Goal: Complete application form

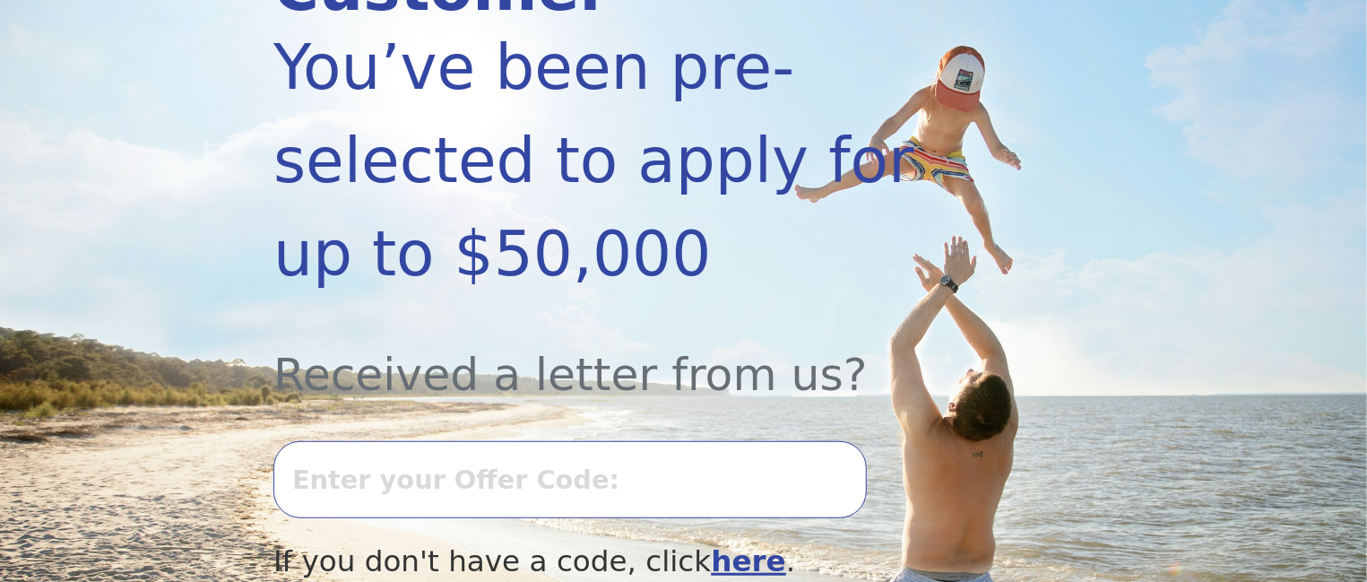
scroll to position [400, 0]
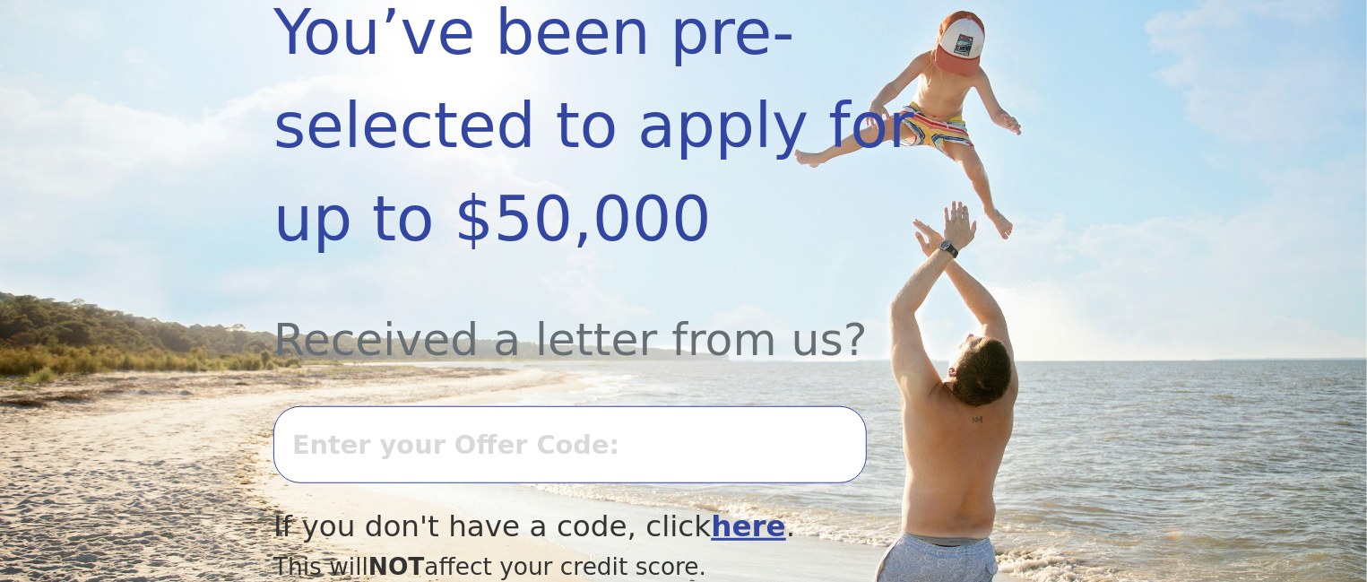
click at [290, 406] on input "text" at bounding box center [569, 444] width 593 height 77
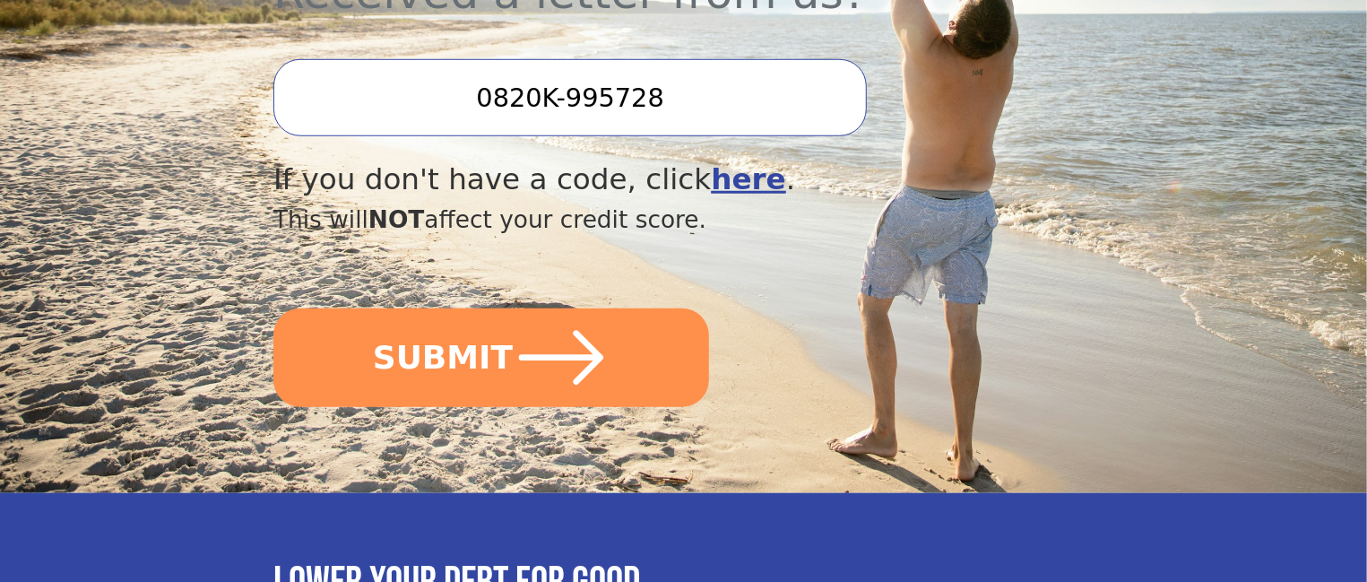
scroll to position [752, 0]
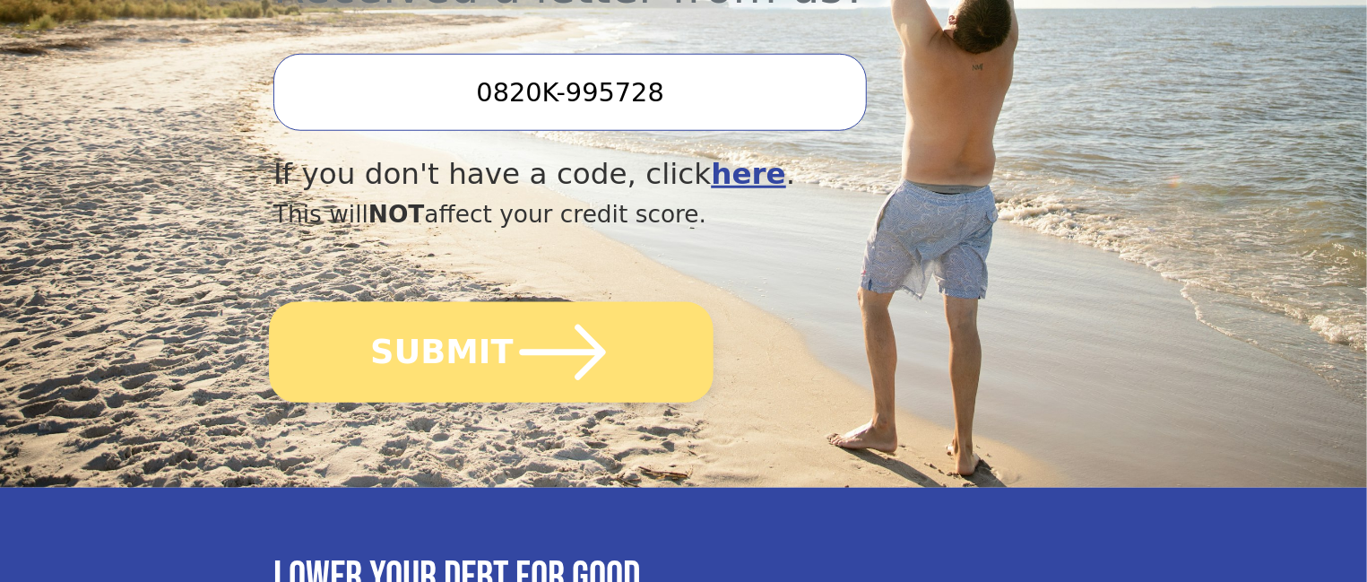
type input "0820K-995728"
click at [474, 302] on button "SUBMIT" at bounding box center [491, 352] width 445 height 100
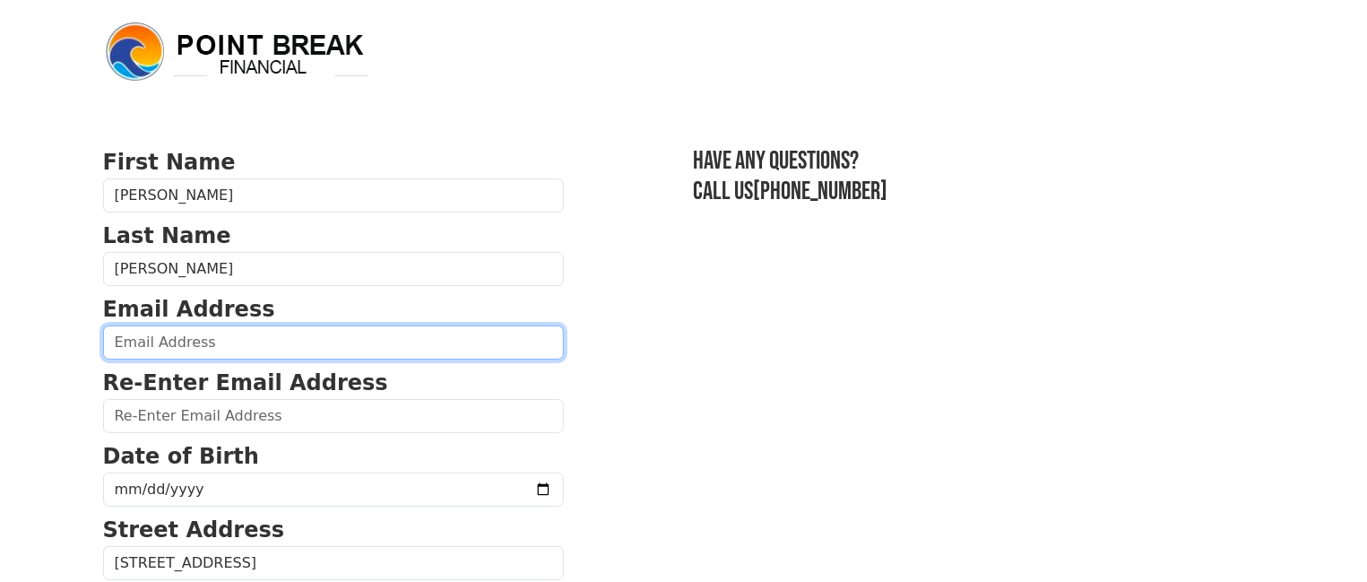
click at [121, 343] on input "email" at bounding box center [333, 342] width 461 height 34
type input "r"
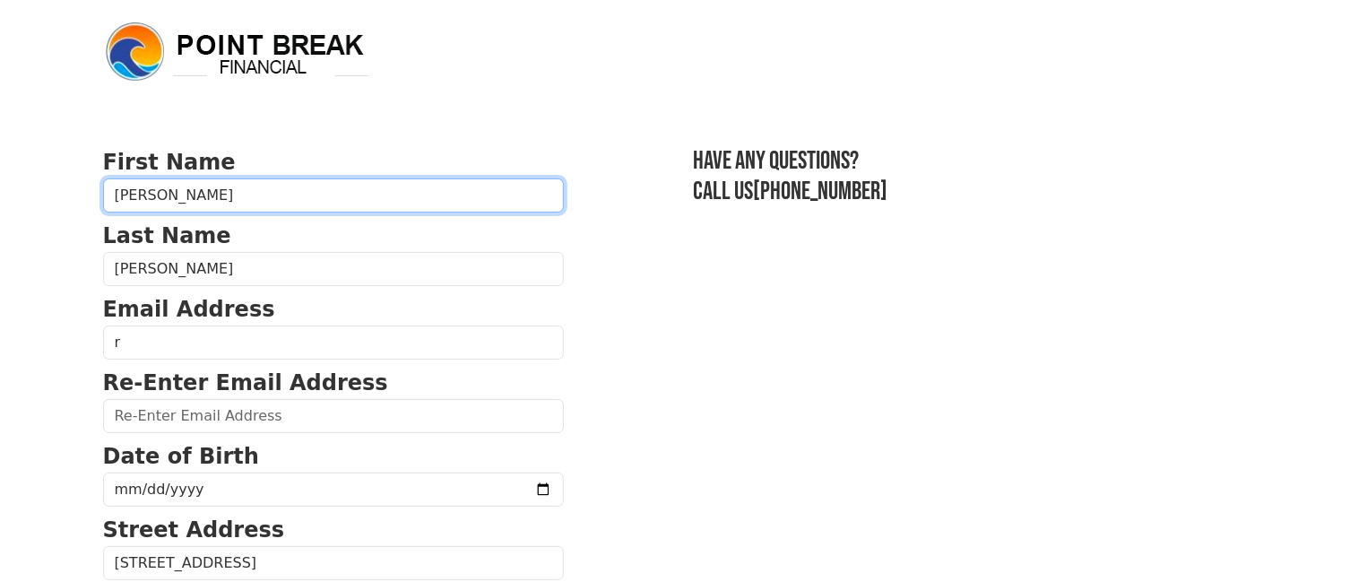
type input "[PERSON_NAME]"
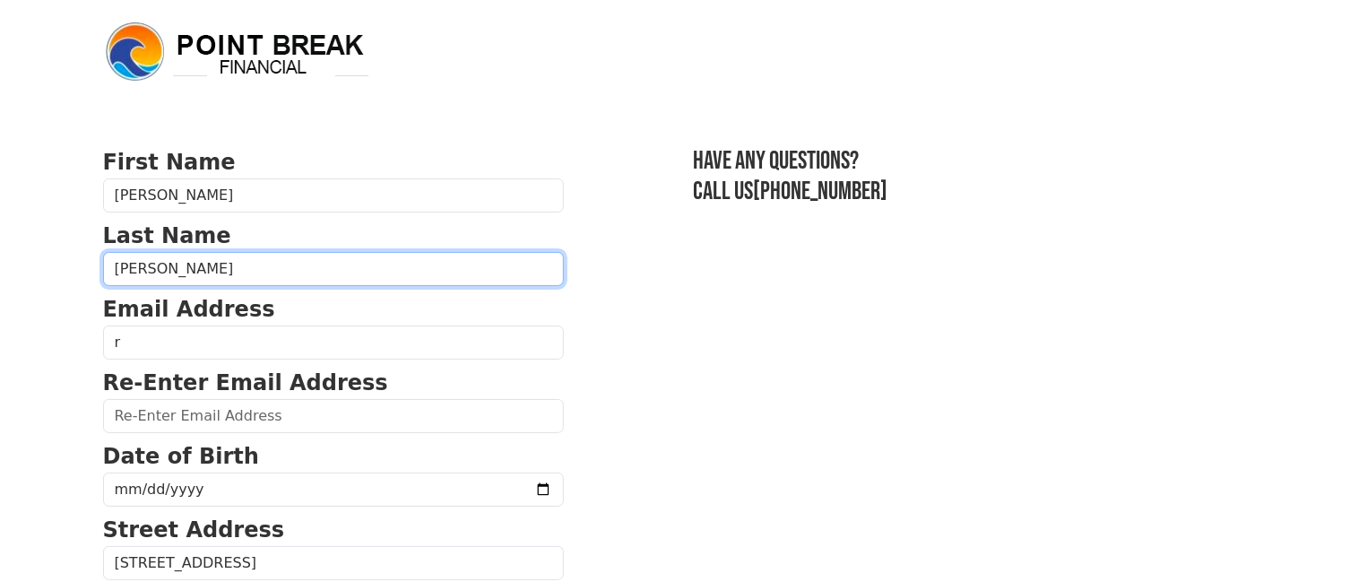
type input "[PERSON_NAME]"
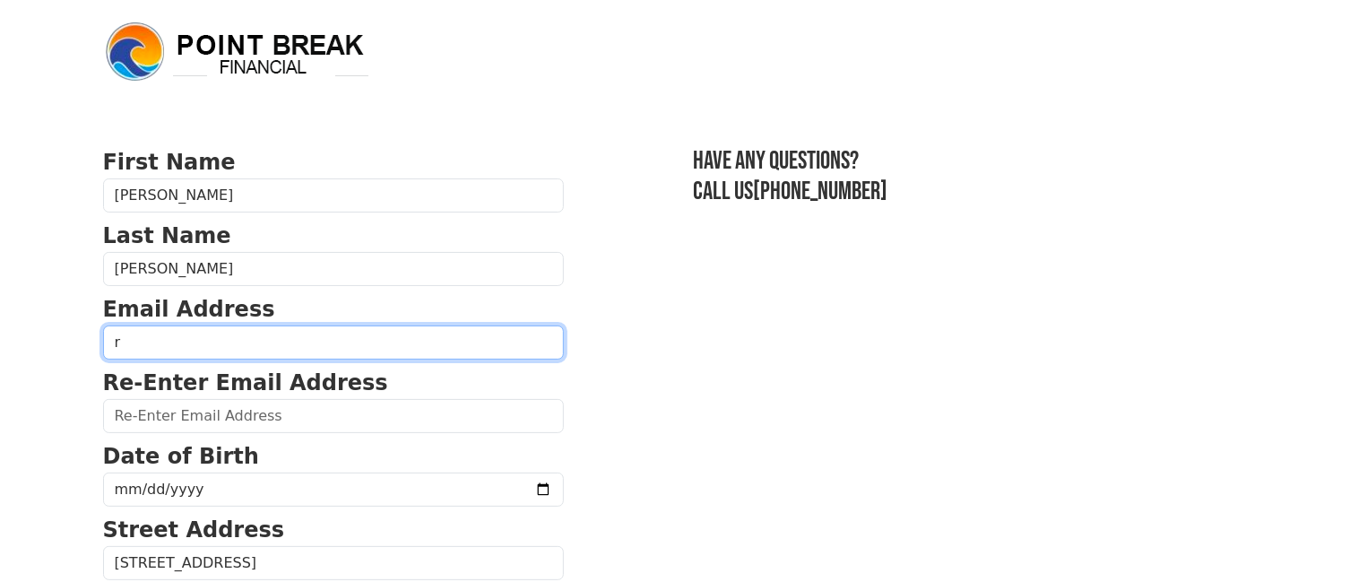
type input "[EMAIL_ADDRESS][DOMAIN_NAME]"
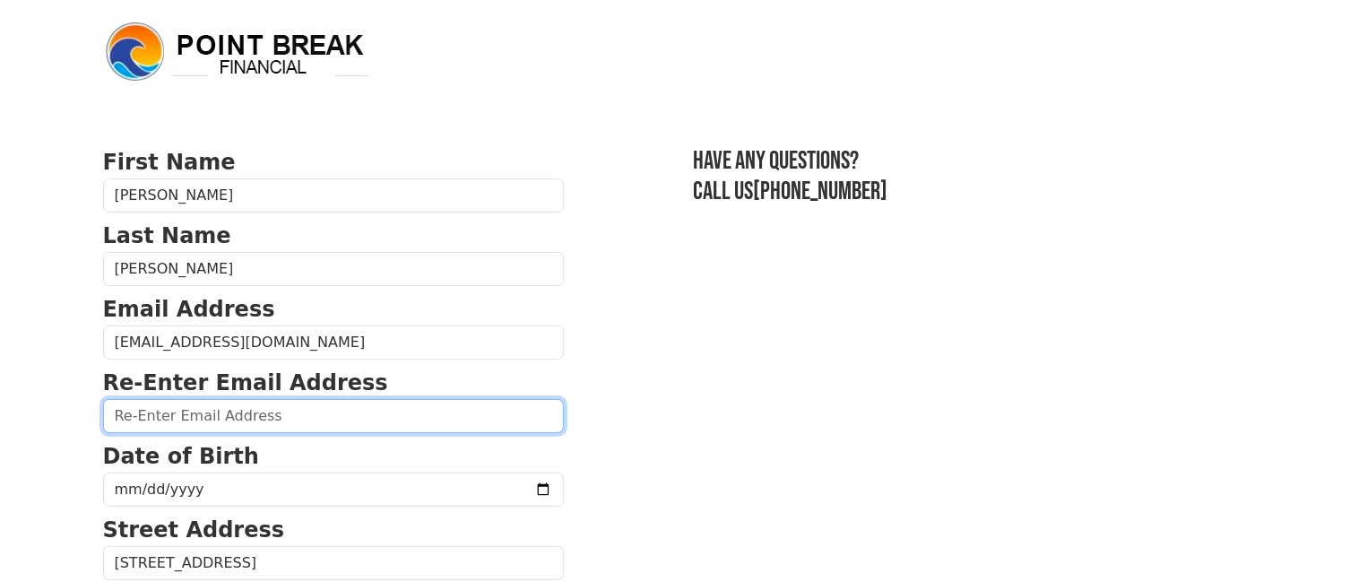
type input "[EMAIL_ADDRESS][DOMAIN_NAME]"
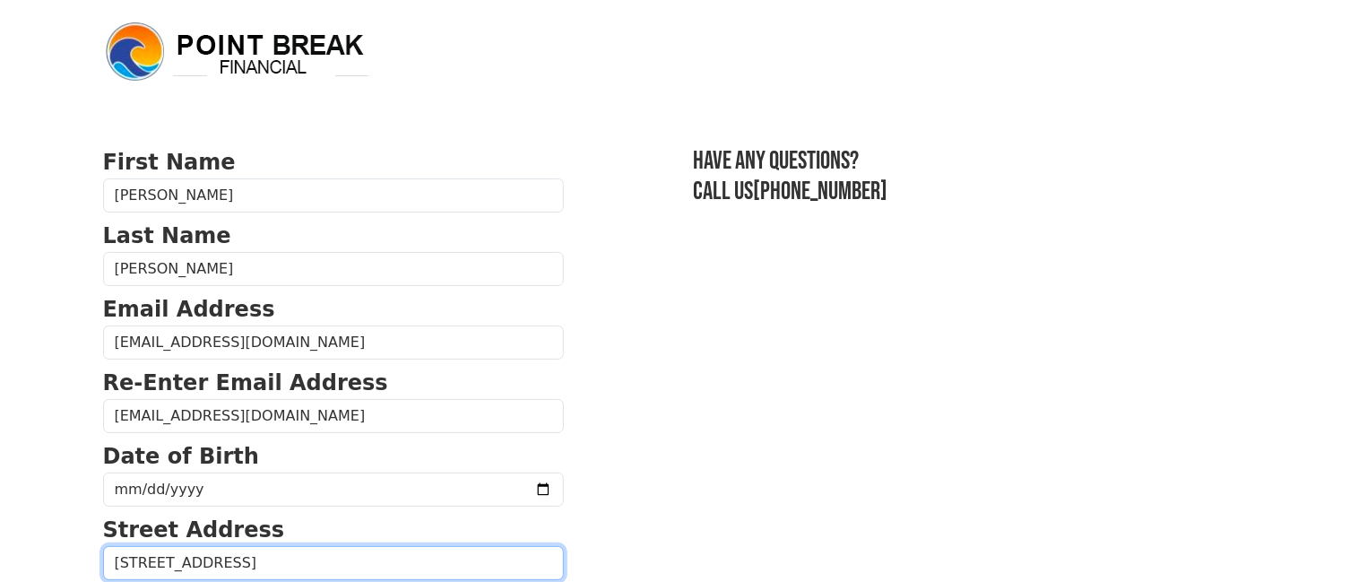
type input "[STREET_ADDRESS]"
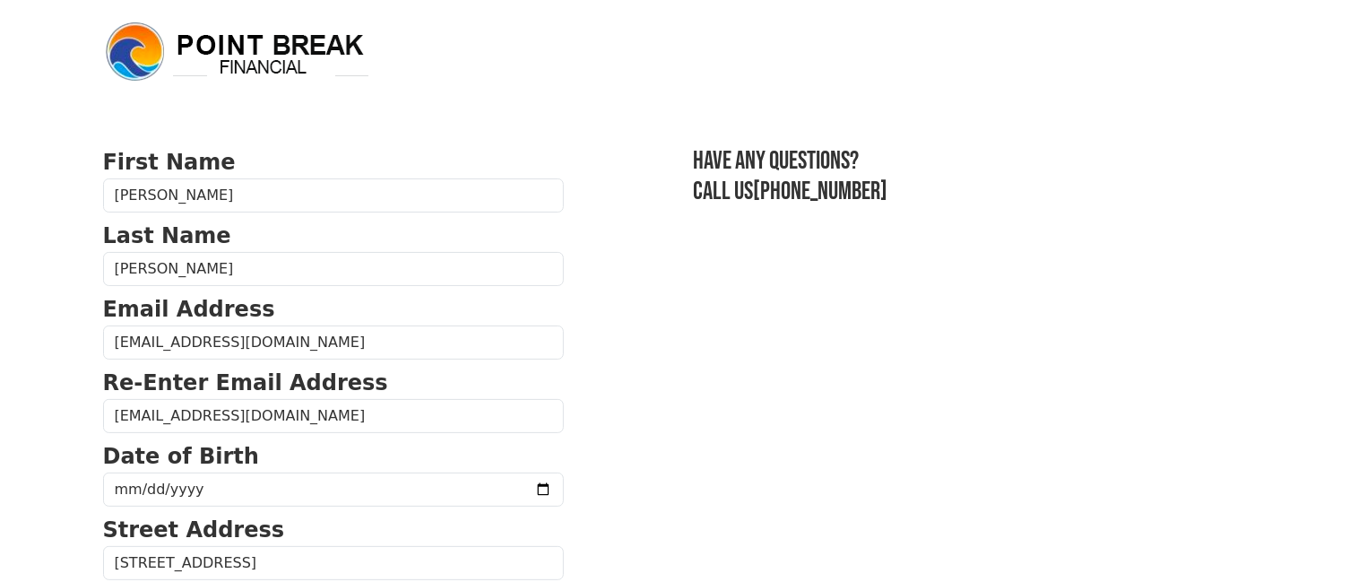
type input "saugus"
type input "91390"
type input "[PHONE_NUMBER]"
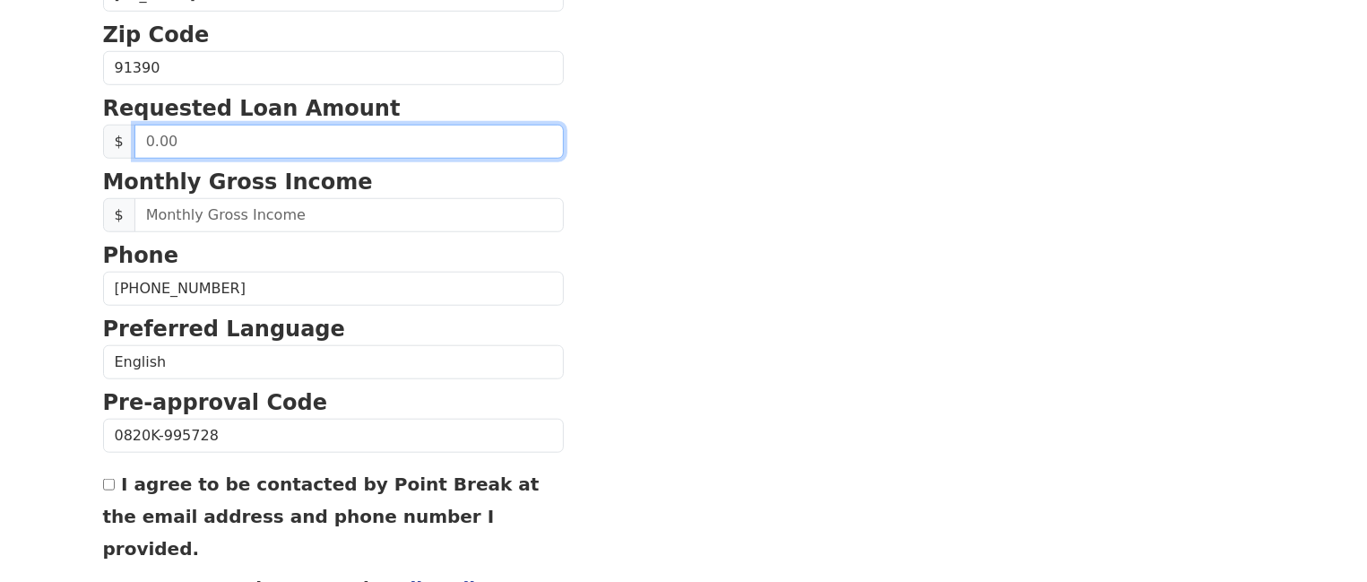
click at [144, 150] on input "text" at bounding box center [348, 142] width 429 height 34
type input "30,000.00"
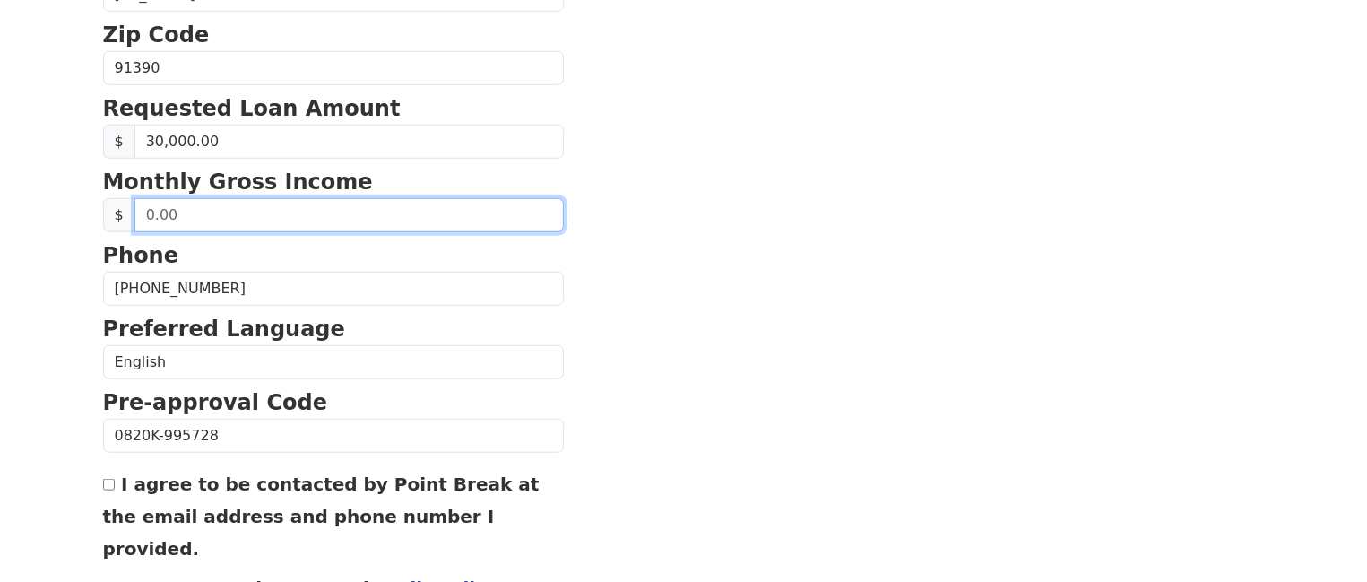
click at [142, 210] on input "text" at bounding box center [348, 215] width 429 height 34
type input "5,600.00"
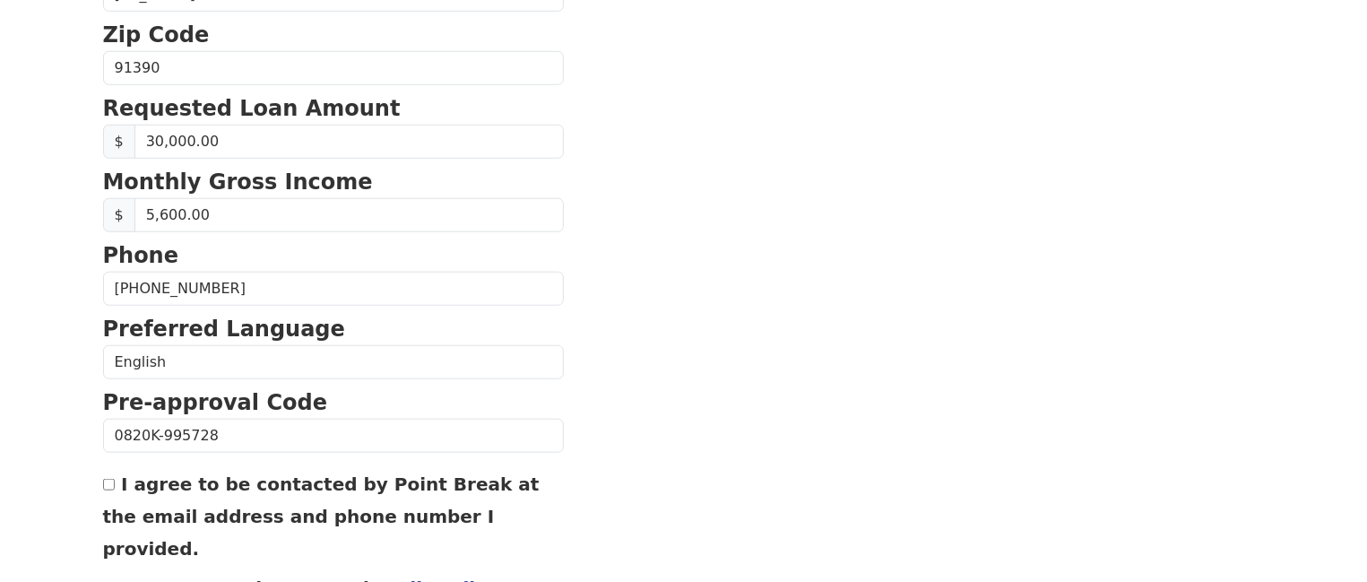
click at [112, 487] on input "I agree to be contacted by Point Break at the email address and phone number I …" at bounding box center [109, 485] width 12 height 12
checkbox input "true"
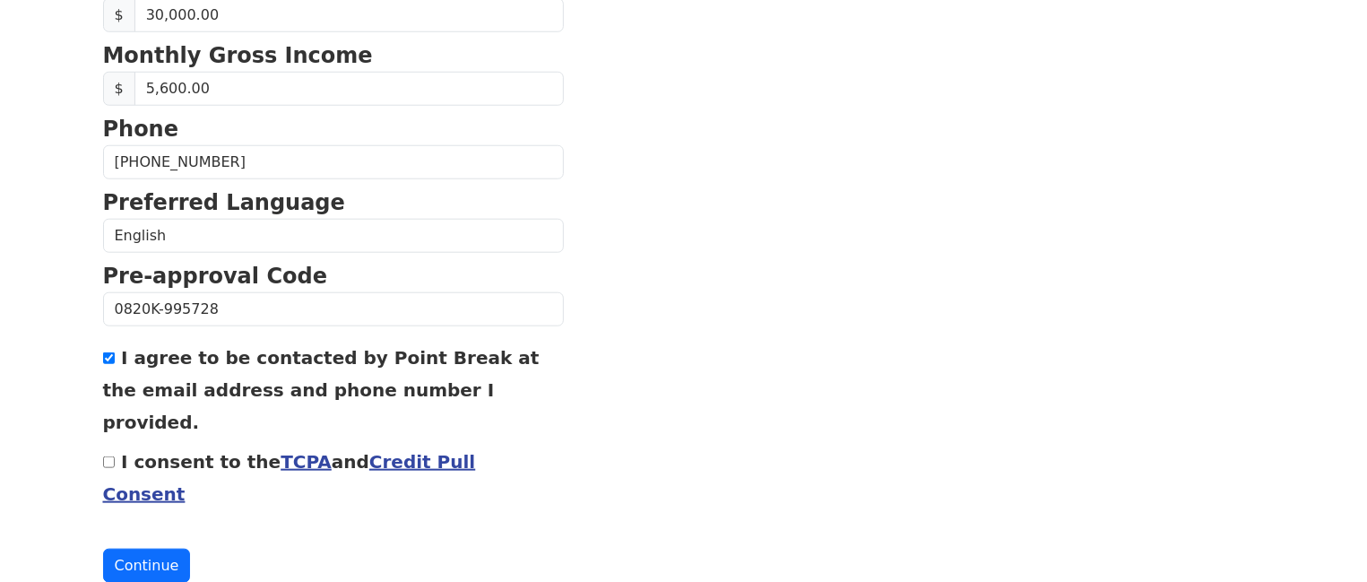
scroll to position [848, 0]
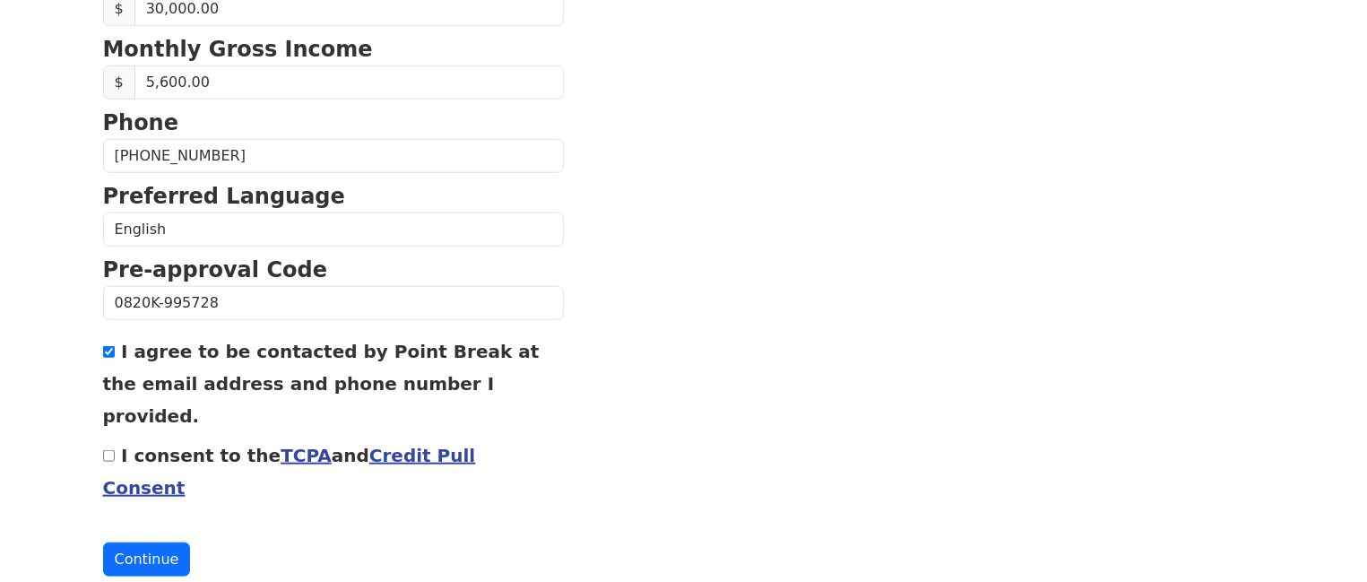
click at [111, 450] on input "I consent to the TCPA and Credit Pull Consent" at bounding box center [109, 456] width 12 height 12
checkbox input "true"
click at [127, 542] on button "Continue" at bounding box center [147, 559] width 88 height 34
click at [131, 542] on button "Continue" at bounding box center [147, 559] width 88 height 34
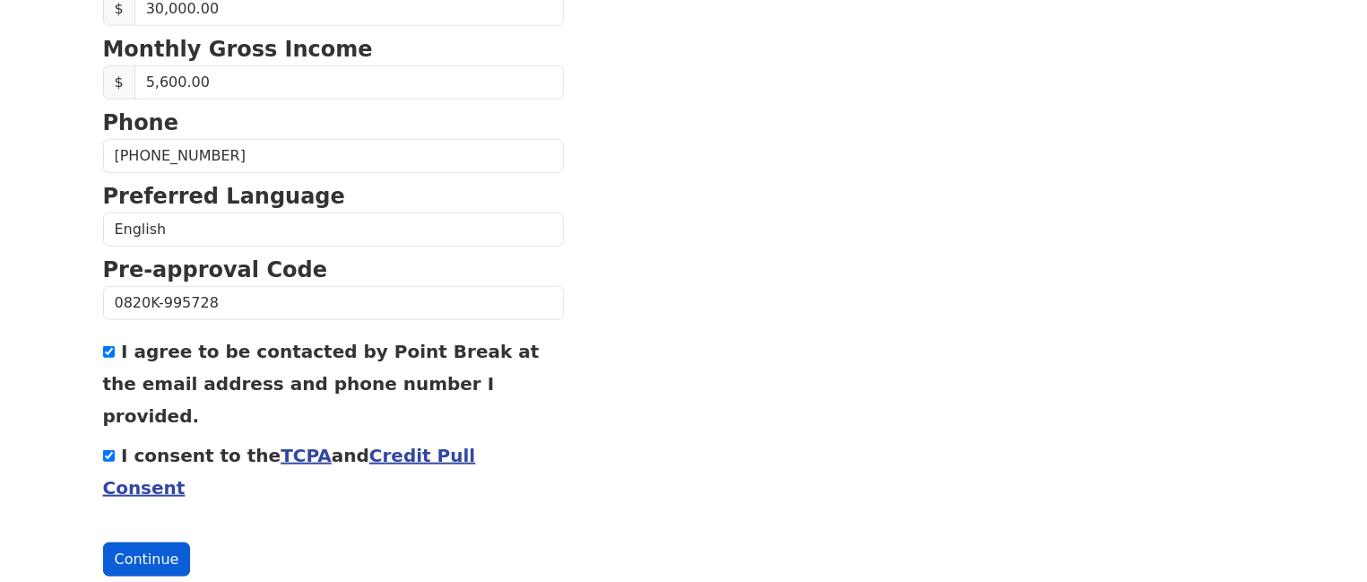
click at [143, 542] on button "Continue" at bounding box center [147, 559] width 88 height 34
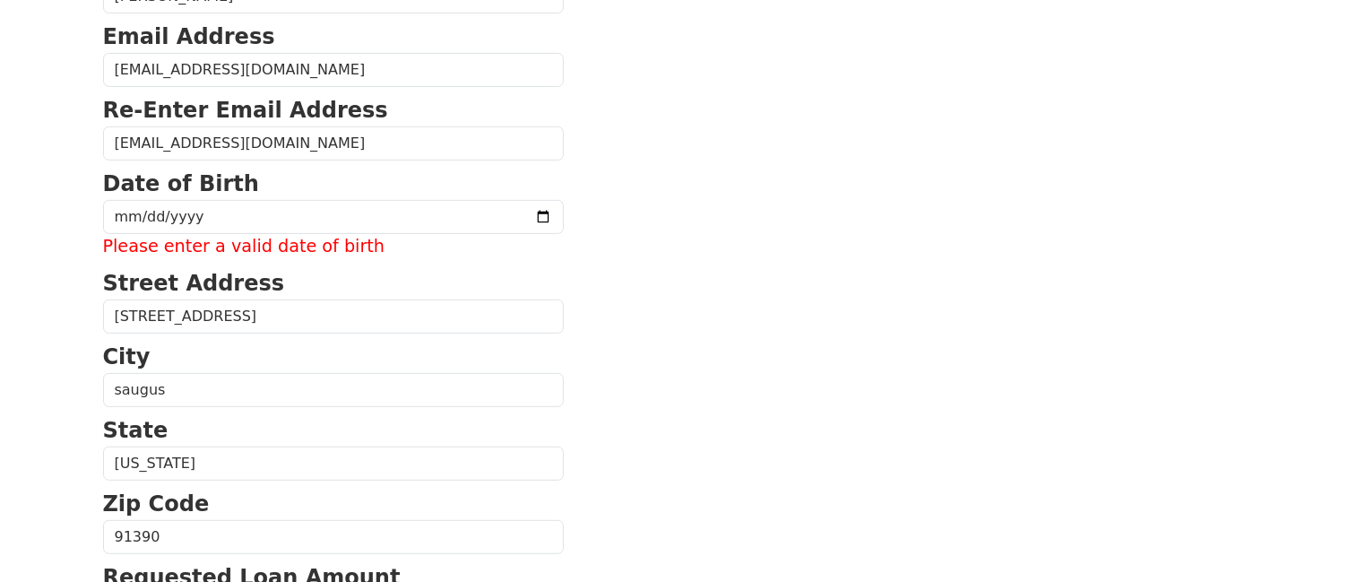
scroll to position [265, 0]
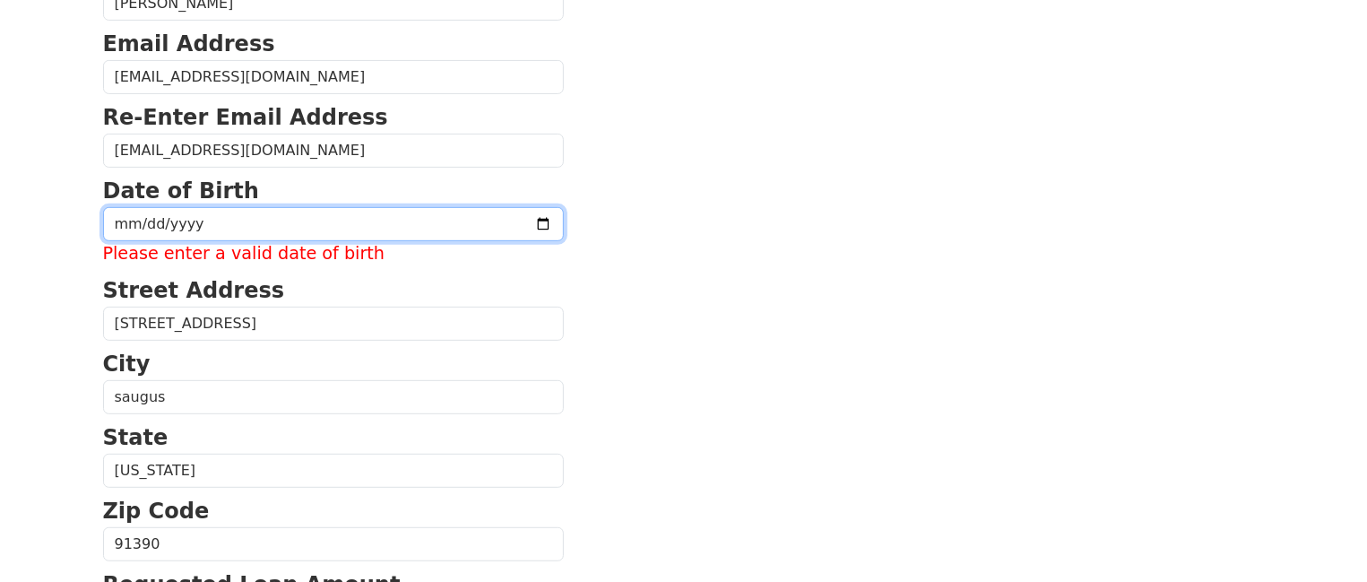
click at [117, 220] on input "date" at bounding box center [333, 224] width 461 height 34
type input "[DATE]"
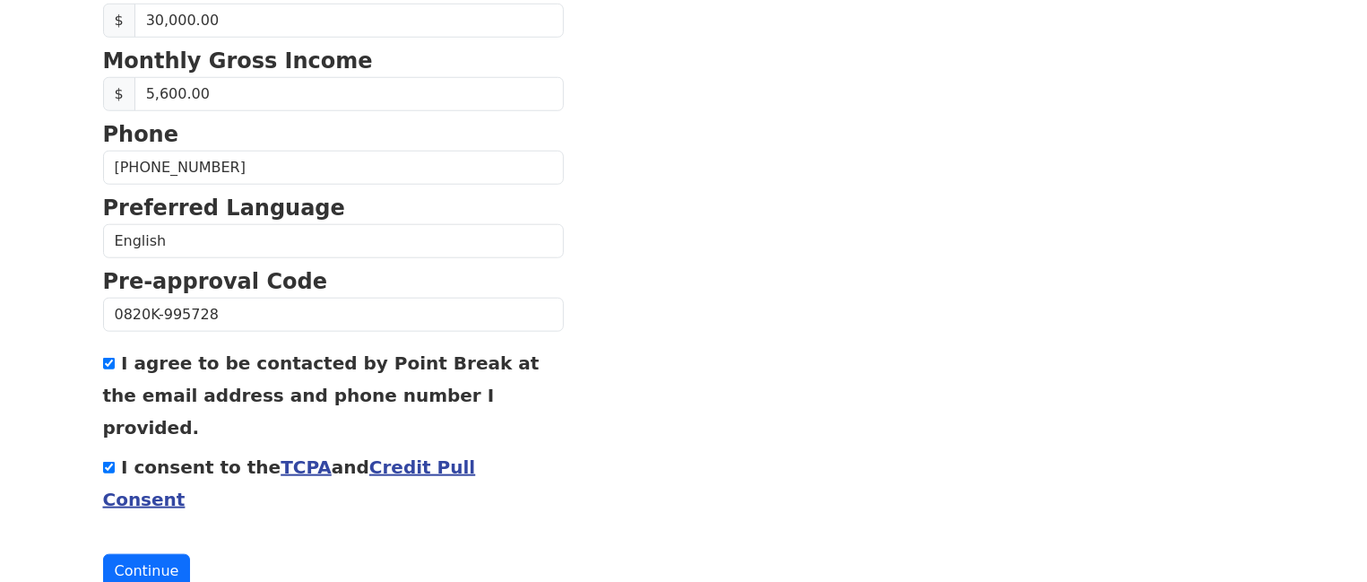
scroll to position [848, 0]
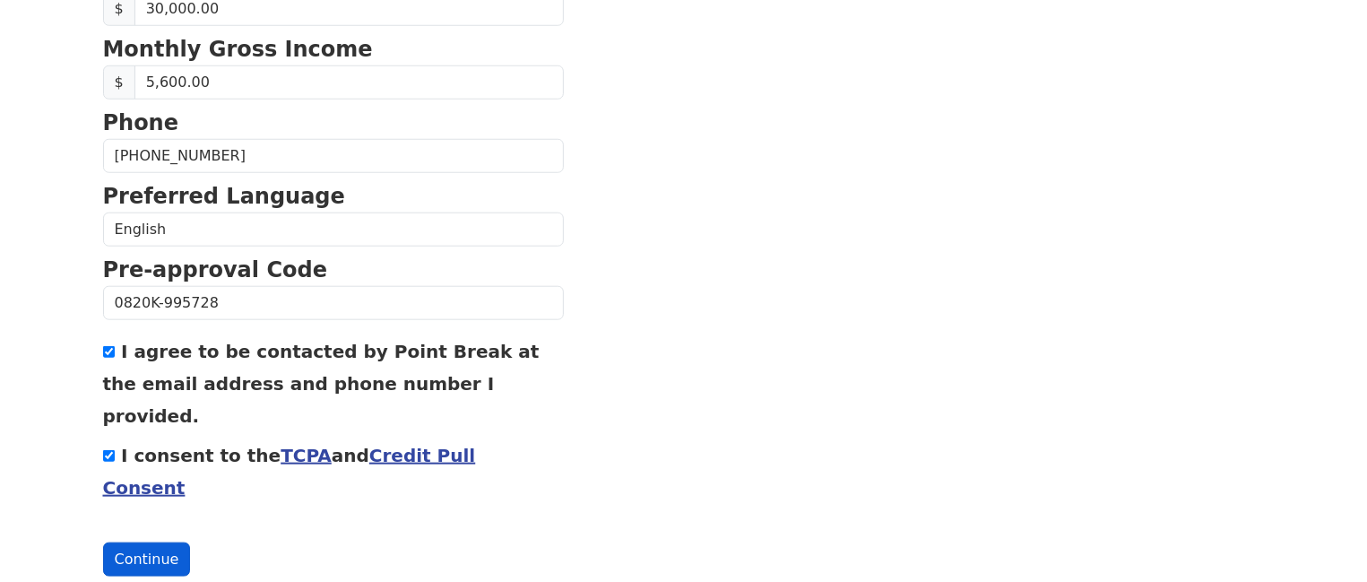
click at [168, 542] on button "Continue" at bounding box center [147, 559] width 88 height 34
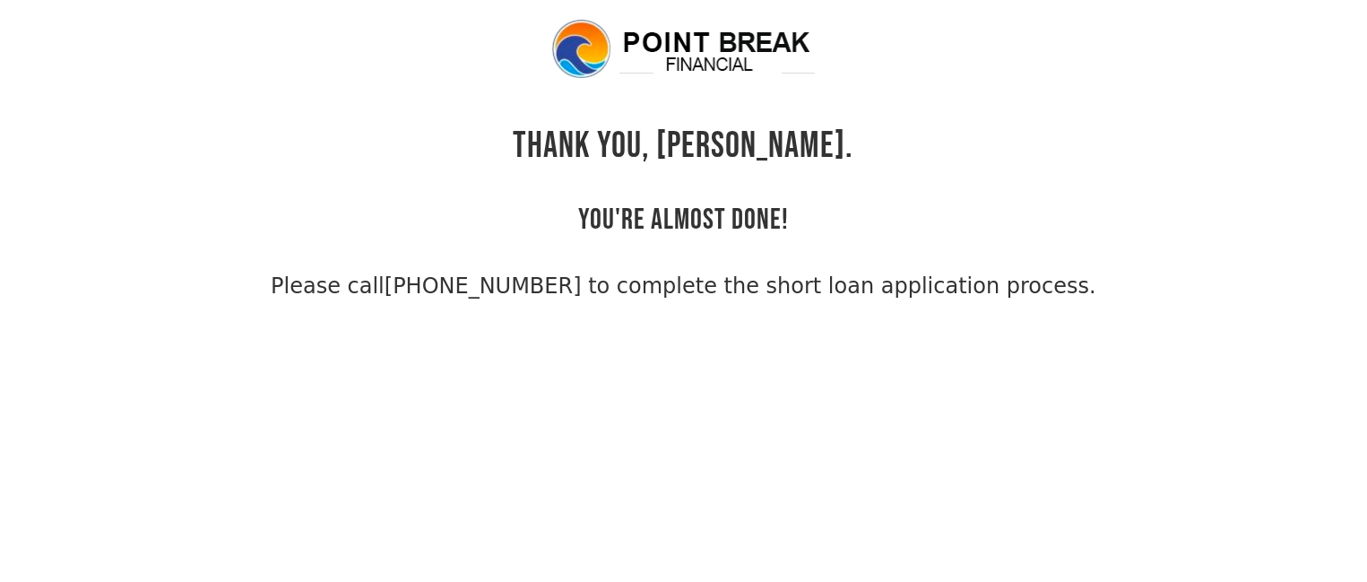
scroll to position [27, 0]
